Goal: Find specific page/section: Find specific page/section

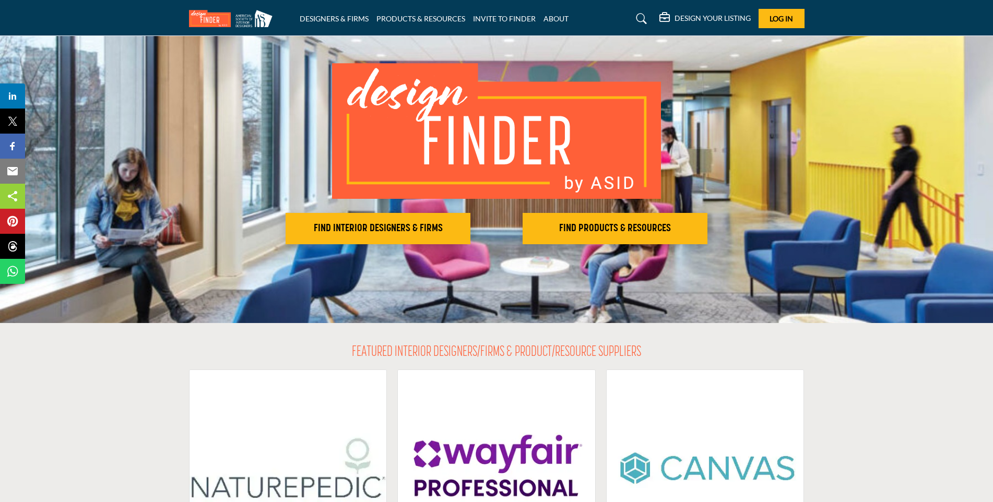
scroll to position [52, 0]
click at [421, 233] on h2 "FIND INTERIOR DESIGNERS & FIRMS" at bounding box center [378, 228] width 178 height 13
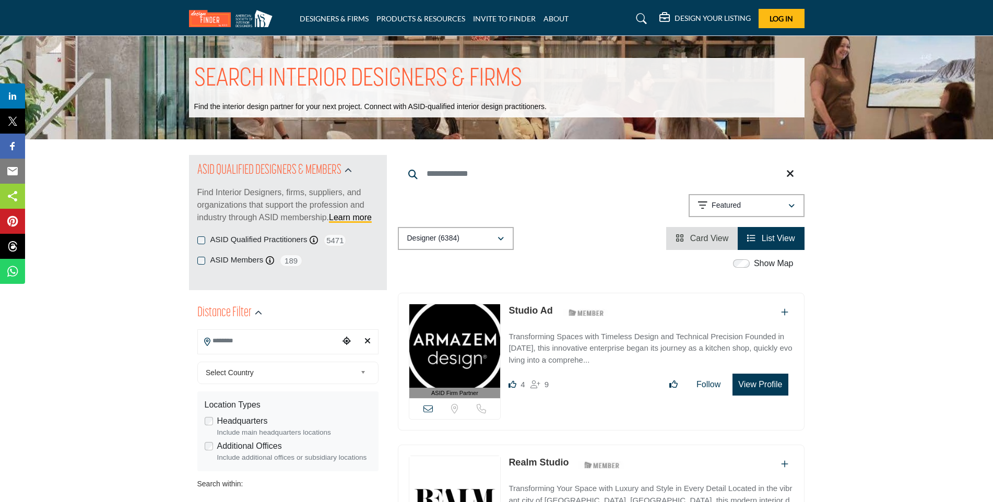
click at [278, 343] on input "Search Location" at bounding box center [268, 341] width 141 height 20
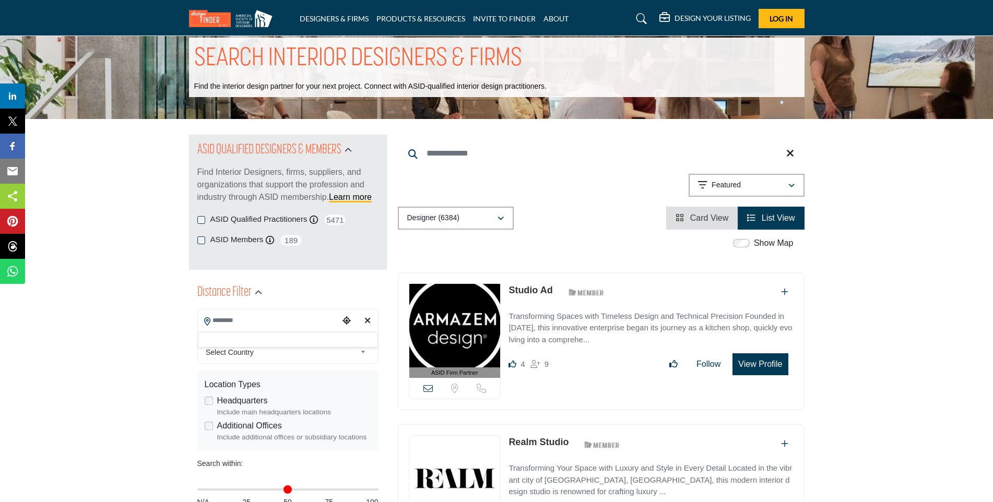
scroll to position [52, 0]
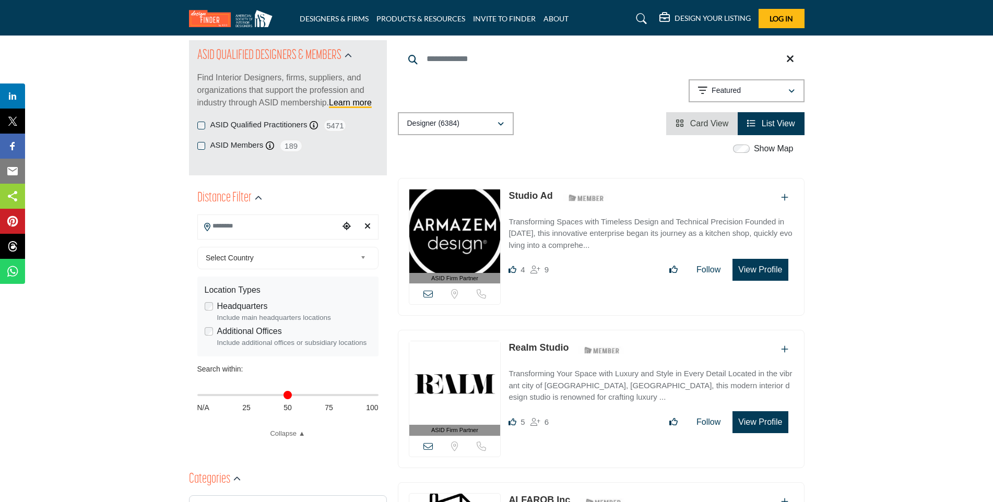
scroll to position [104, 0]
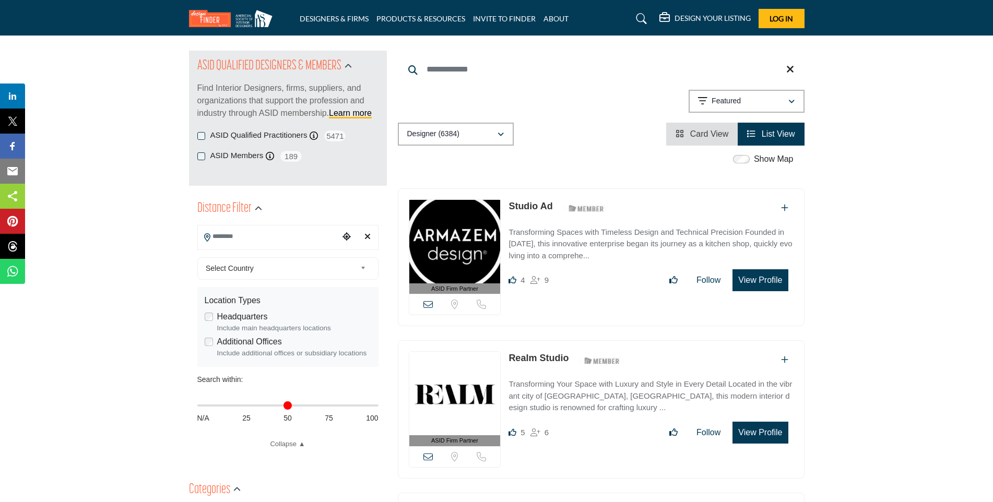
click at [264, 243] on input "Search Location" at bounding box center [268, 236] width 141 height 20
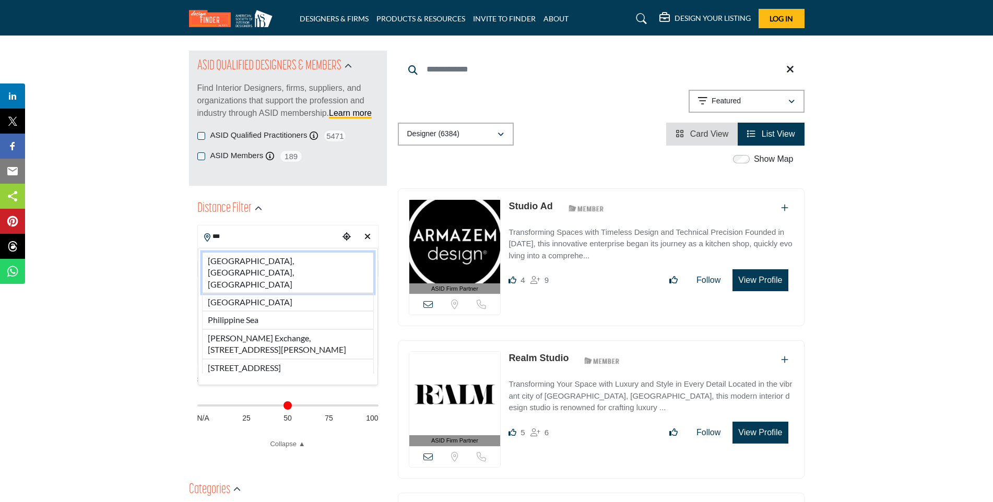
click at [259, 264] on li "[GEOGRAPHIC_DATA], [GEOGRAPHIC_DATA], [GEOGRAPHIC_DATA]" at bounding box center [288, 272] width 172 height 41
type input "**********"
type input "***"
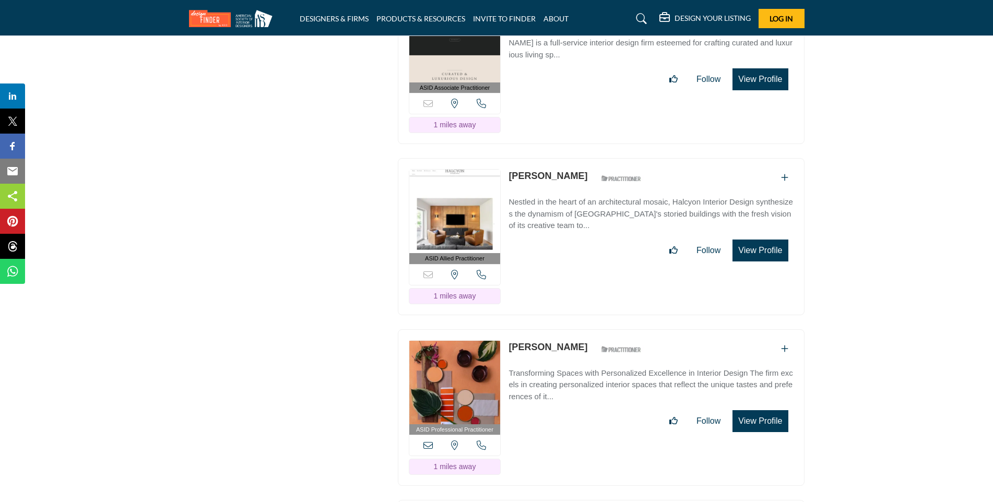
scroll to position [1670, 0]
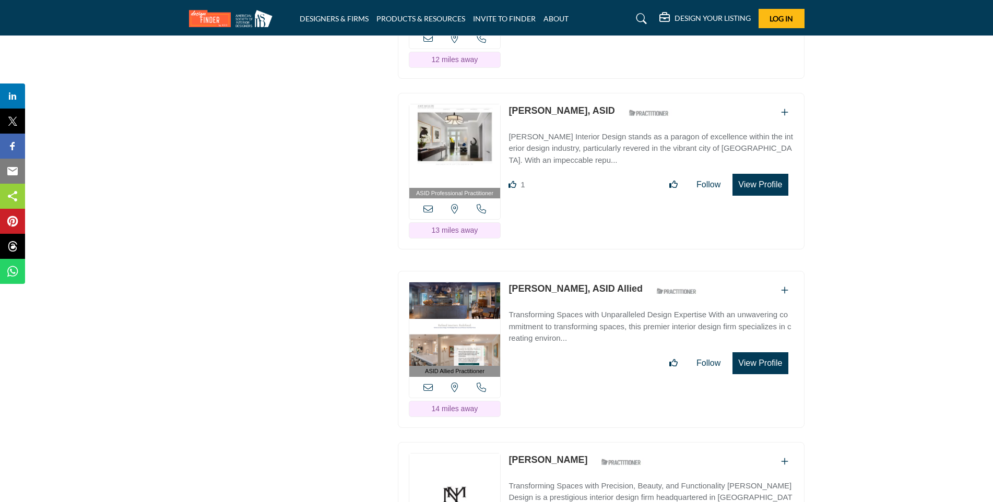
scroll to position [7358, 0]
